Goal: Transaction & Acquisition: Purchase product/service

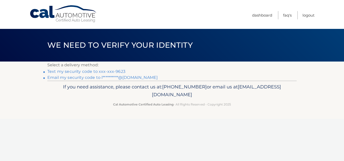
click at [111, 74] on link "Text my security code to xxx-xxx-9623" at bounding box center [86, 71] width 78 height 5
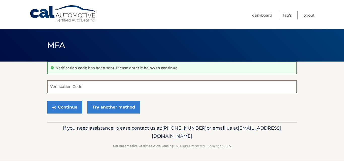
click at [104, 84] on input "Verification Code" at bounding box center [171, 87] width 249 height 13
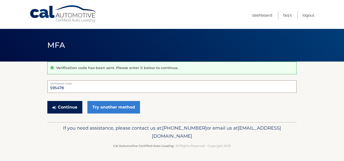
type input "595478"
click at [70, 104] on button "Continue" at bounding box center [64, 107] width 35 height 13
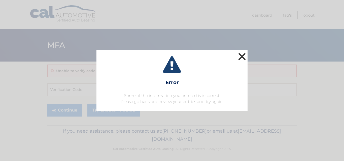
click at [246, 59] on button "×" at bounding box center [242, 57] width 10 height 10
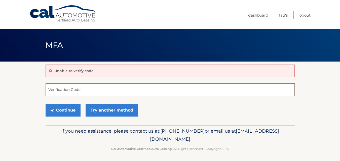
click at [62, 90] on input "Verification Code" at bounding box center [170, 90] width 249 height 13
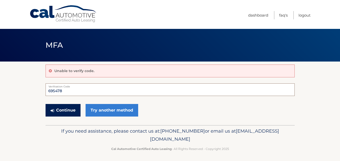
type input "695478"
click at [58, 113] on button "Continue" at bounding box center [63, 110] width 35 height 13
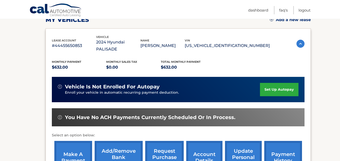
scroll to position [101, 0]
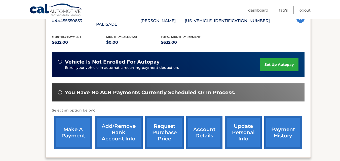
click at [77, 125] on link "make a payment" at bounding box center [73, 132] width 38 height 33
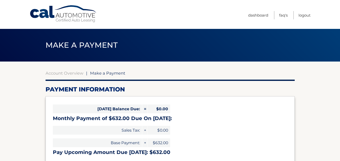
select select "ZDkyMDA0MGEtNWI0ZC00MGJmLWJkNTAtMGQ3ZGM1NjYzNjY4"
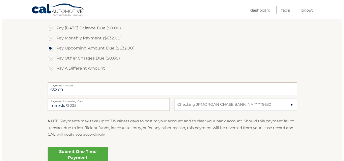
scroll to position [176, 0]
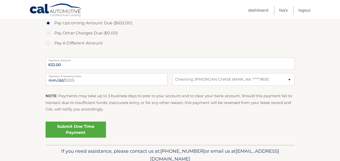
click at [64, 128] on link "Submit One Time Payment" at bounding box center [76, 130] width 60 height 16
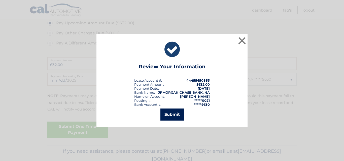
click at [163, 115] on button "Submit" at bounding box center [171, 115] width 23 height 12
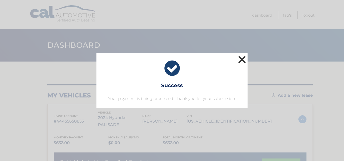
click at [243, 57] on button "×" at bounding box center [242, 60] width 10 height 10
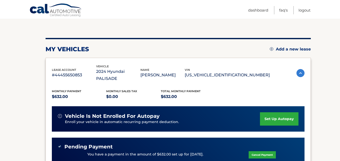
scroll to position [27, 0]
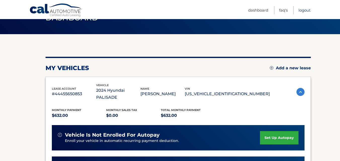
click at [302, 9] on link "Logout" at bounding box center [305, 10] width 12 height 8
